Goal: Navigation & Orientation: Find specific page/section

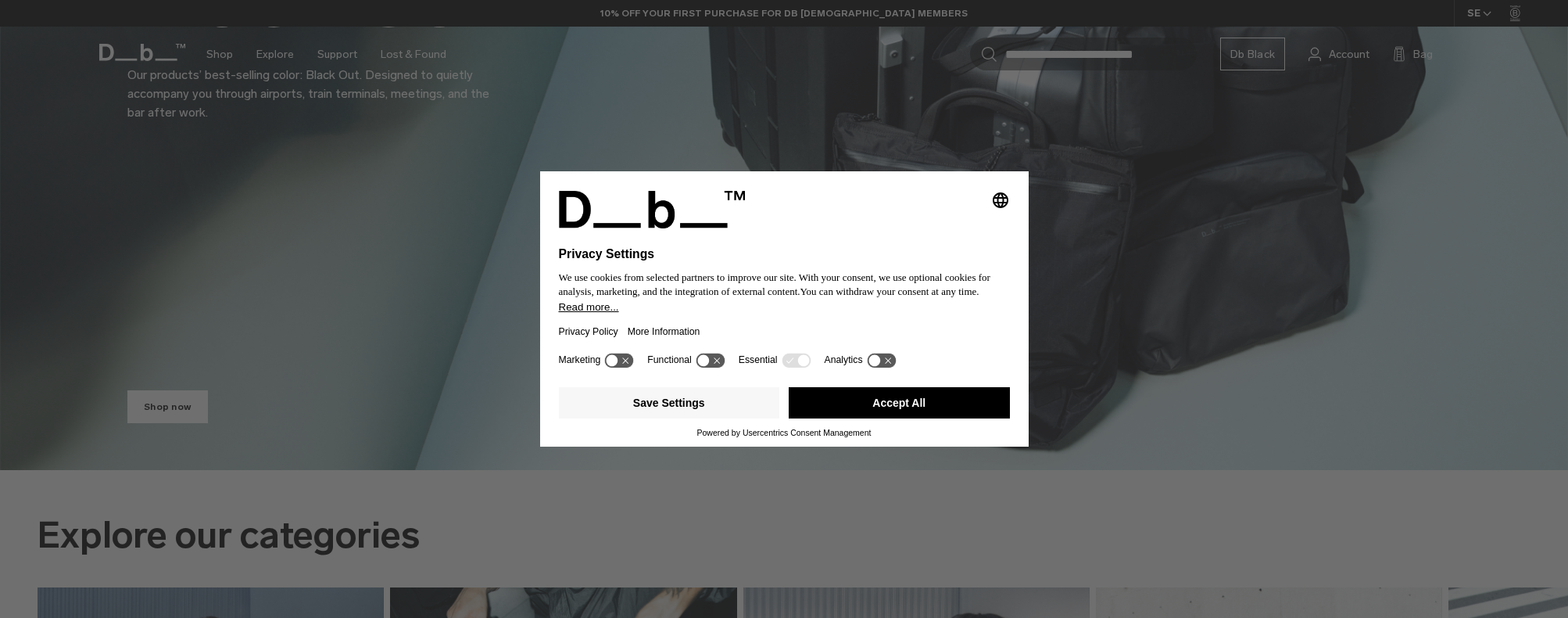
click at [918, 396] on button "Accept All" at bounding box center [900, 403] width 222 height 32
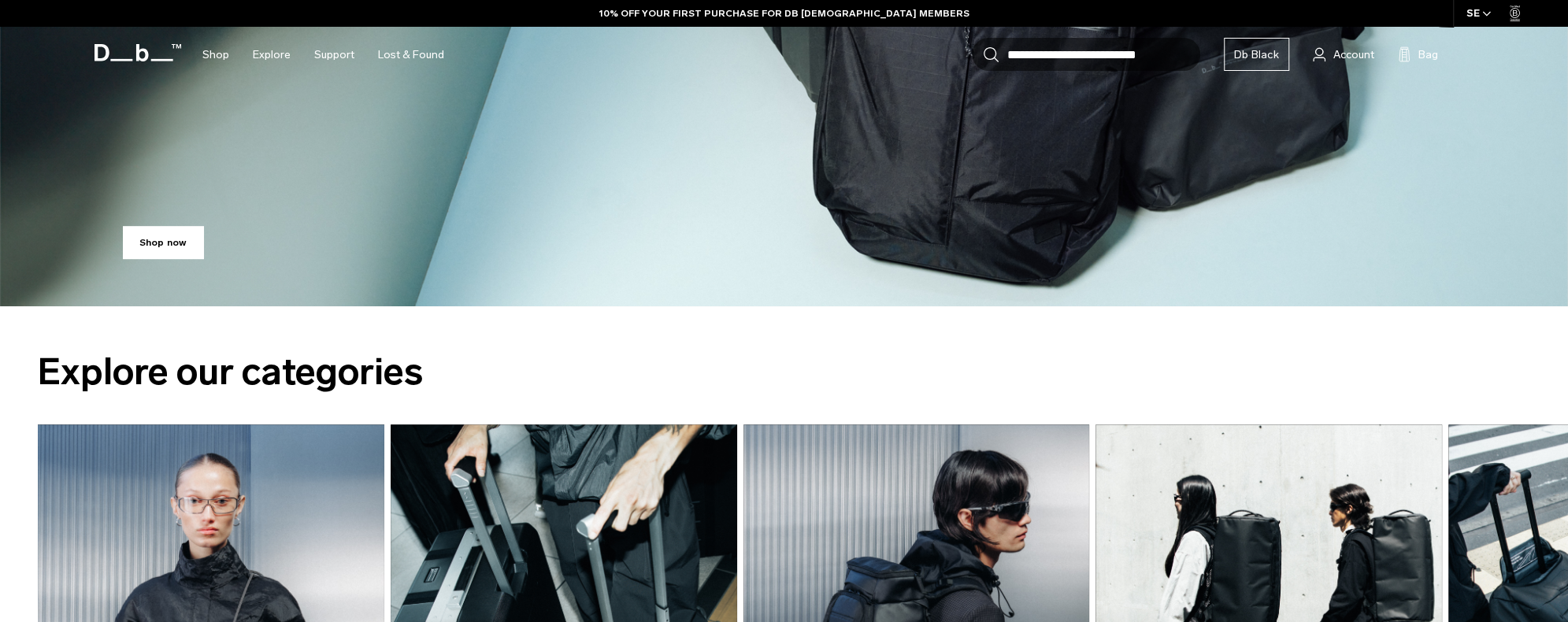
scroll to position [944, 0]
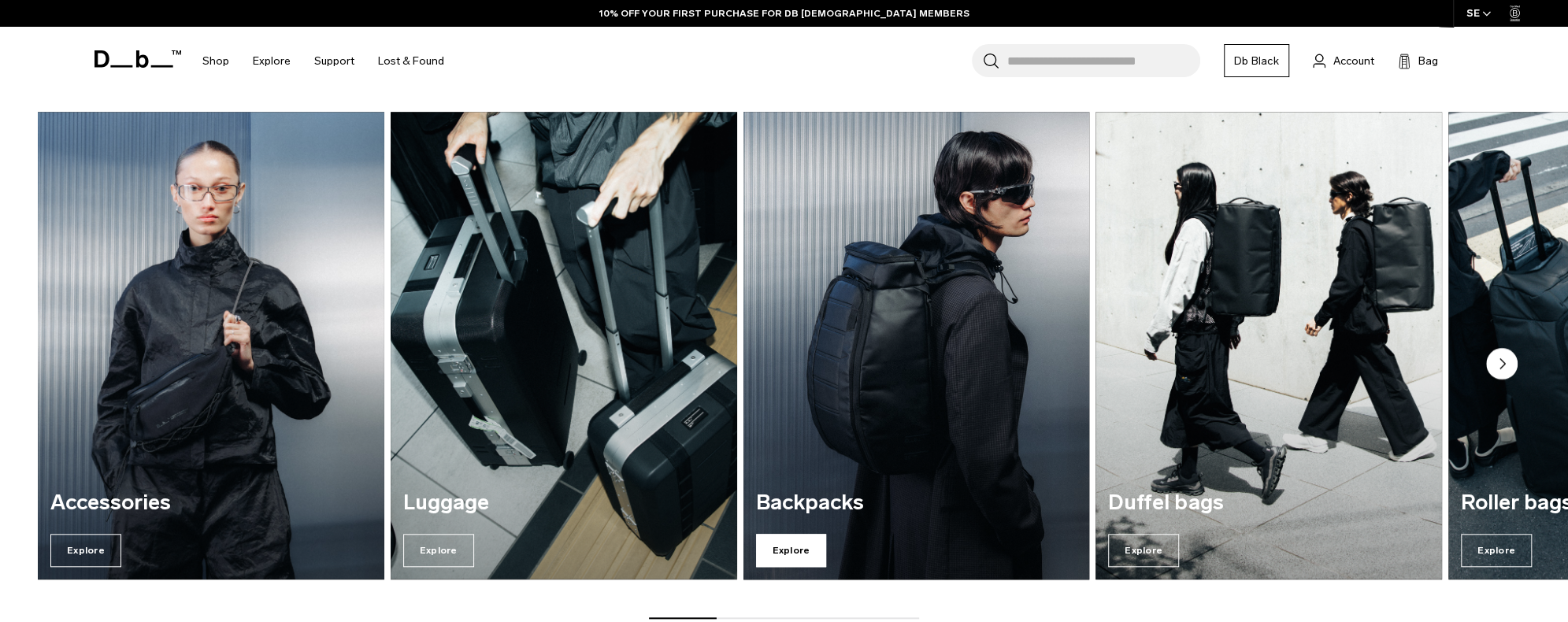
click at [775, 547] on span "Explore" at bounding box center [791, 549] width 71 height 33
